Goal: Task Accomplishment & Management: Complete application form

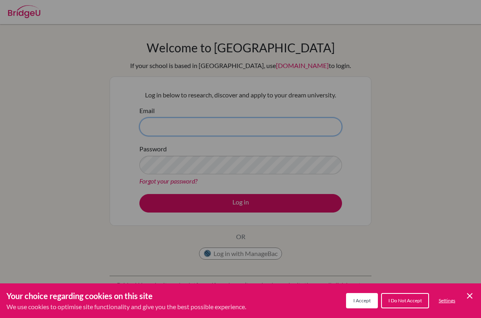
type input "[EMAIL_ADDRESS][DOMAIN_NAME]"
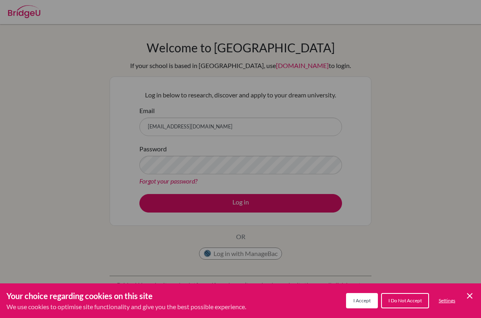
click at [319, 201] on div "Cookie Preferences" at bounding box center [240, 159] width 481 height 318
click at [315, 204] on div "Cookie Preferences" at bounding box center [240, 159] width 481 height 318
click at [310, 205] on div "Cookie Preferences" at bounding box center [240, 159] width 481 height 318
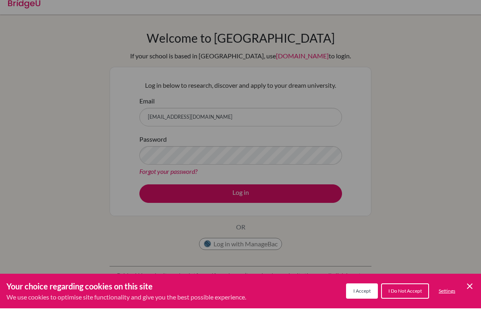
click at [317, 196] on div "Cookie Preferences" at bounding box center [240, 159] width 481 height 318
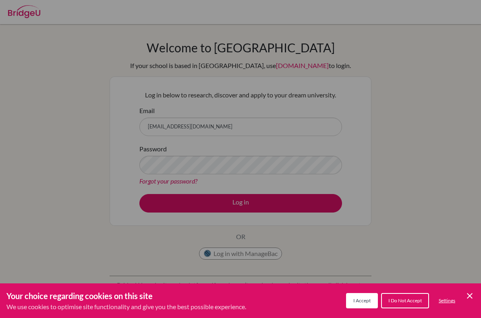
click at [452, 40] on div "Cookie Preferences" at bounding box center [240, 159] width 481 height 318
click at [325, 194] on div "Cookie Preferences" at bounding box center [240, 159] width 481 height 318
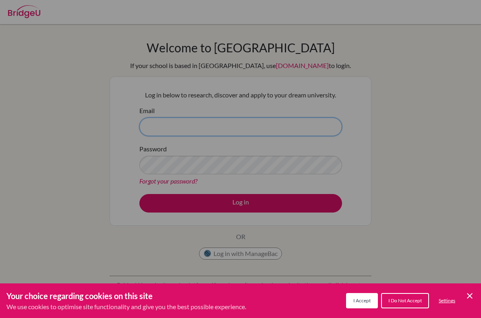
type input "[EMAIL_ADDRESS][DOMAIN_NAME]"
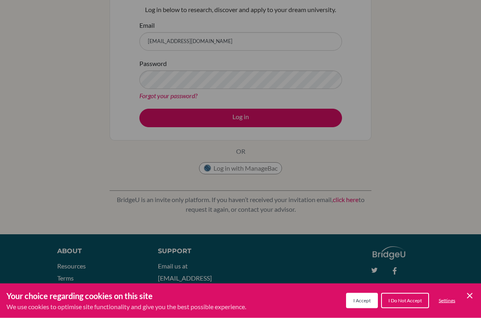
scroll to position [110, 0]
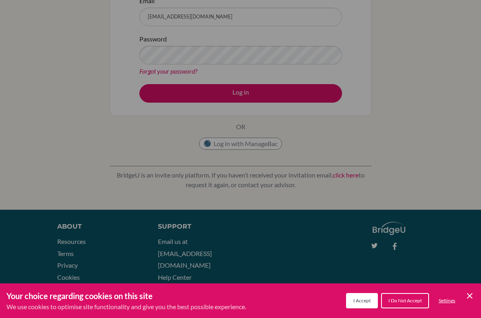
click at [410, 295] on button "I Do Not Accept" at bounding box center [405, 300] width 48 height 15
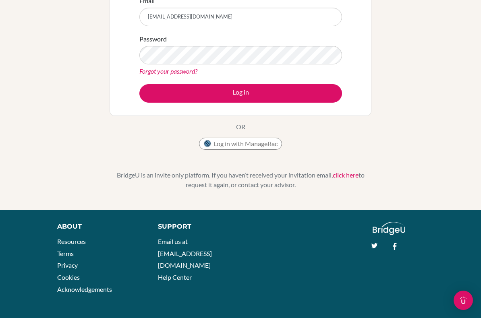
click at [323, 88] on button "Log in" at bounding box center [240, 93] width 203 height 19
